Goal: Task Accomplishment & Management: Use online tool/utility

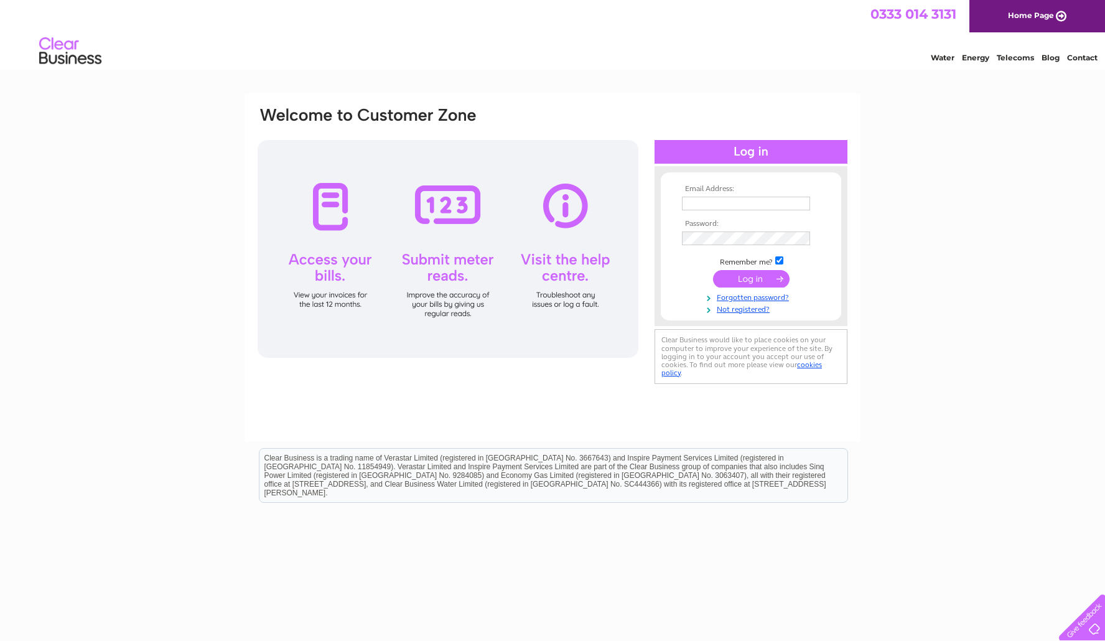
click at [709, 202] on input "text" at bounding box center [746, 204] width 128 height 14
type input "ellistaxis@gmail.com"
click at [748, 281] on input "submit" at bounding box center [751, 278] width 77 height 17
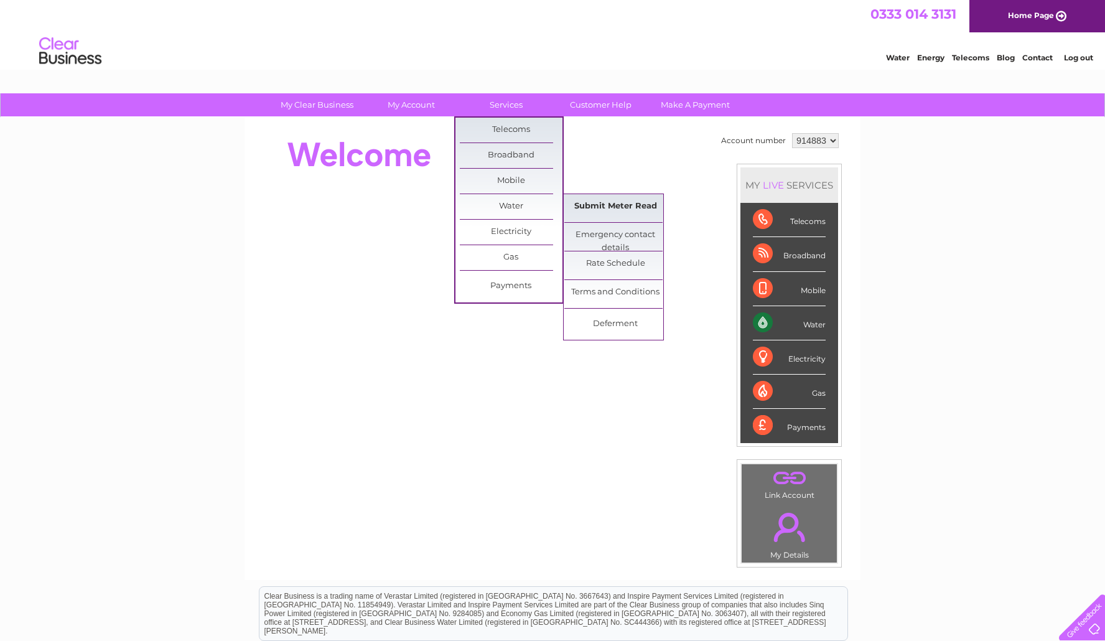
click at [617, 207] on link "Submit Meter Read" at bounding box center [615, 206] width 103 height 25
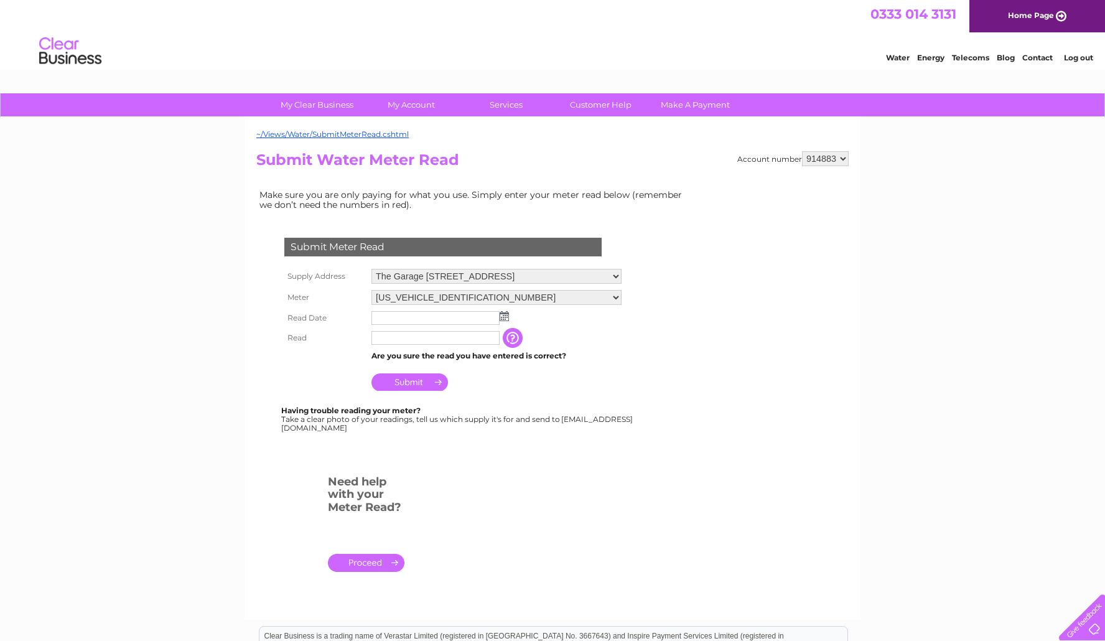
click at [505, 316] on img at bounding box center [504, 316] width 9 height 10
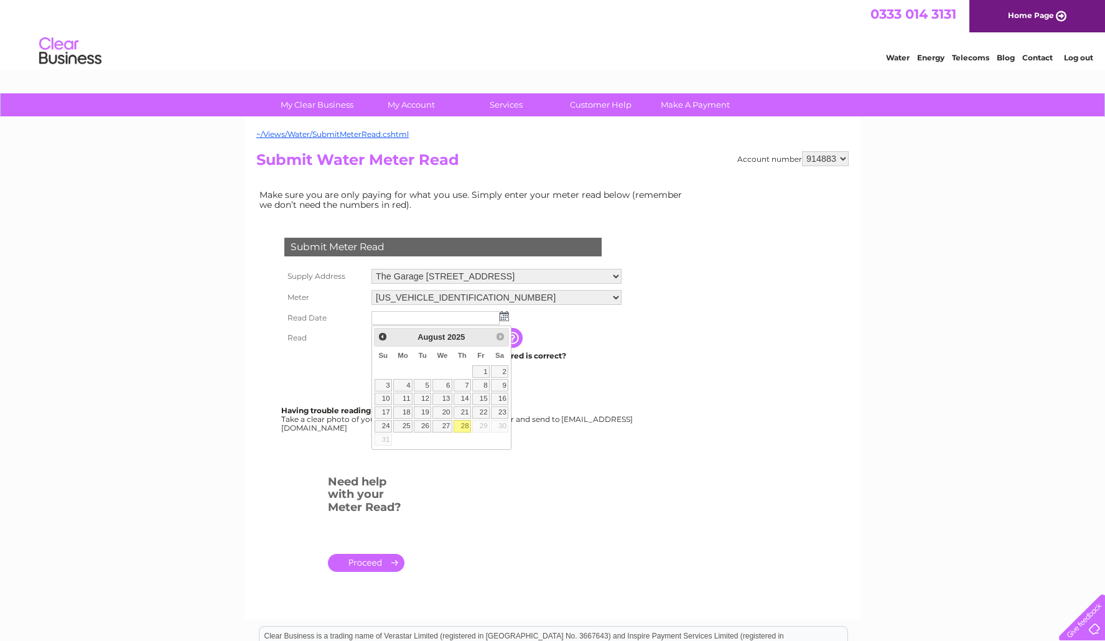
click at [466, 424] on link "28" at bounding box center [462, 426] width 17 height 12
type input "2025/08/28"
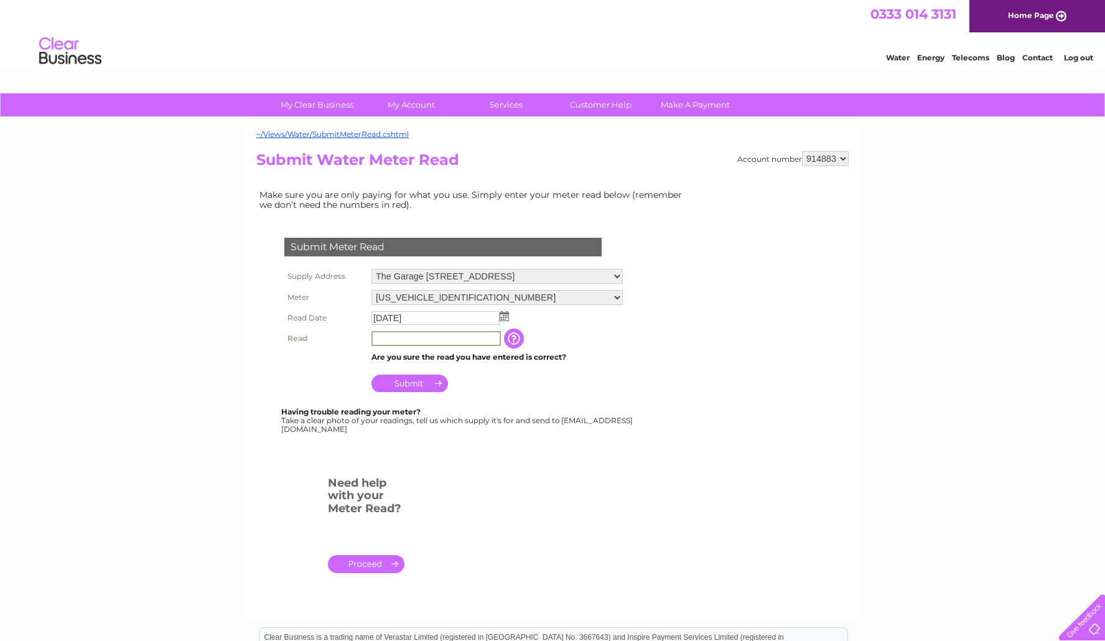
click at [404, 338] on input "text" at bounding box center [435, 338] width 129 height 15
type input "4986"
click at [511, 338] on input "button" at bounding box center [515, 339] width 22 height 20
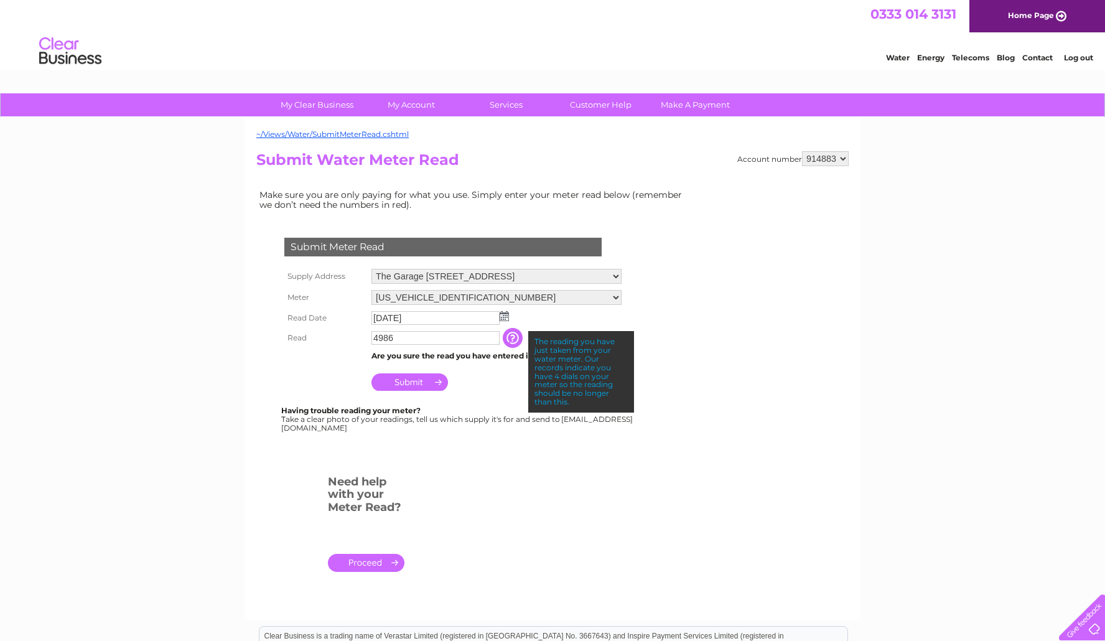
click at [399, 383] on input "Submit" at bounding box center [409, 381] width 77 height 17
